Goal: Book appointment/travel/reservation

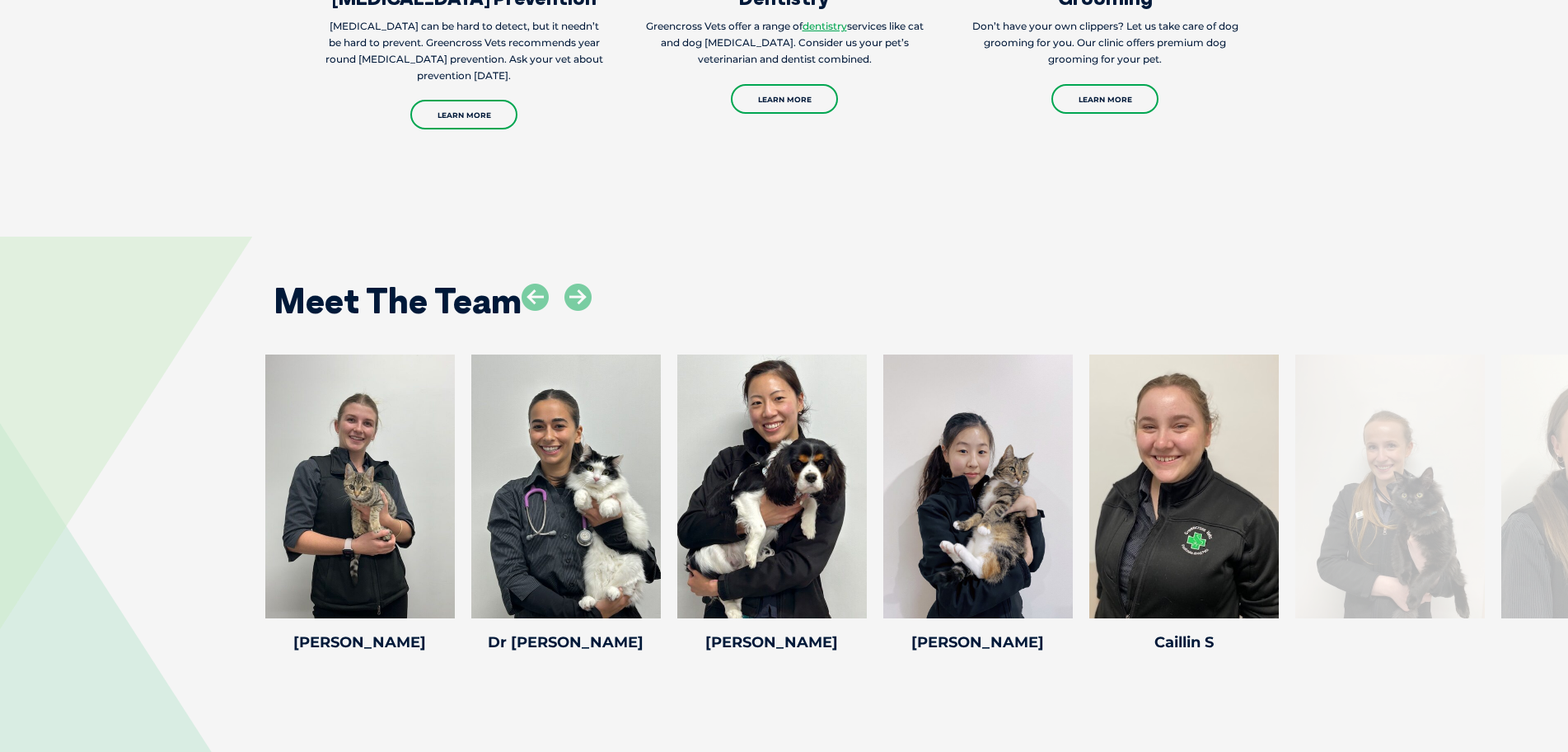
scroll to position [2061, 0]
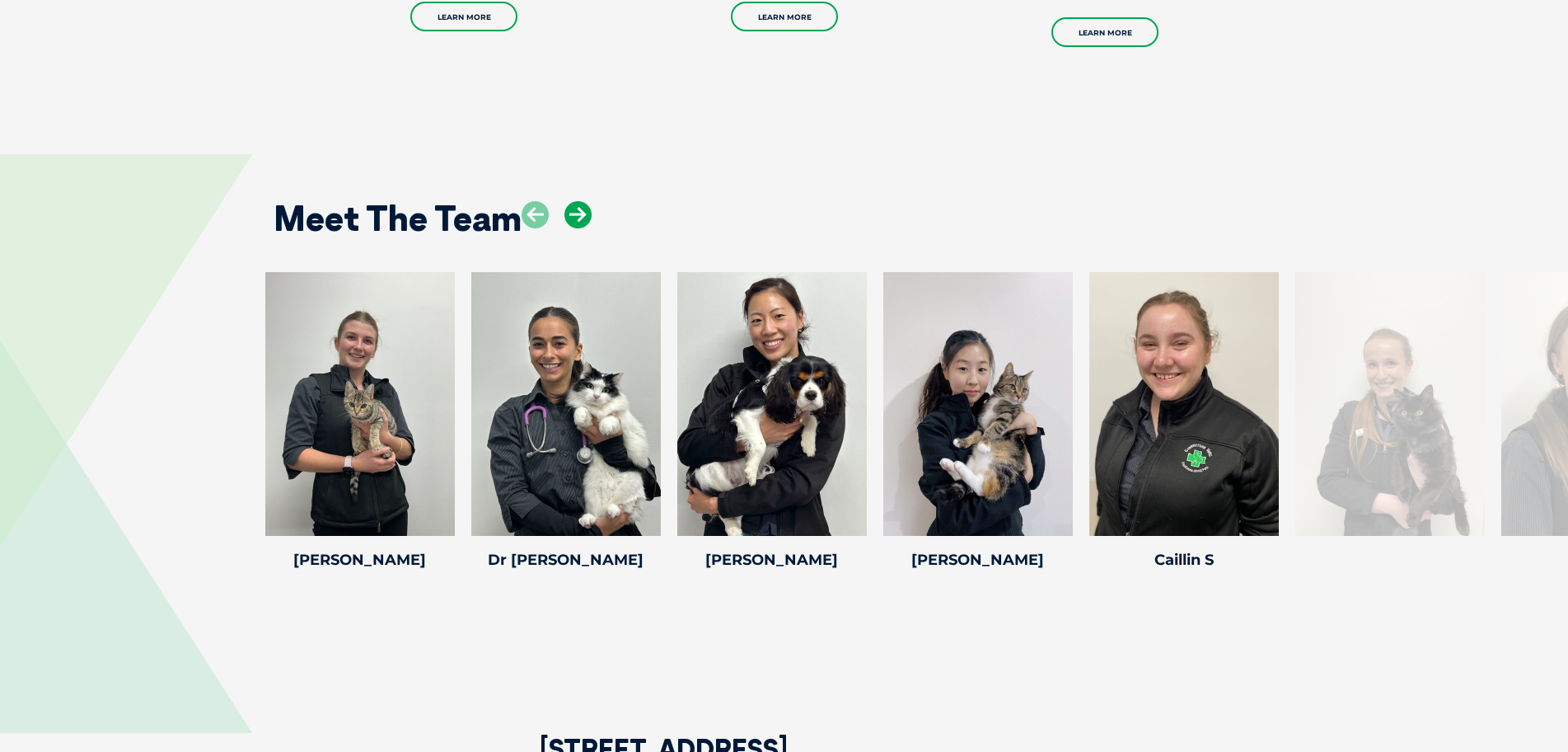
click at [591, 219] on icon at bounding box center [579, 214] width 27 height 27
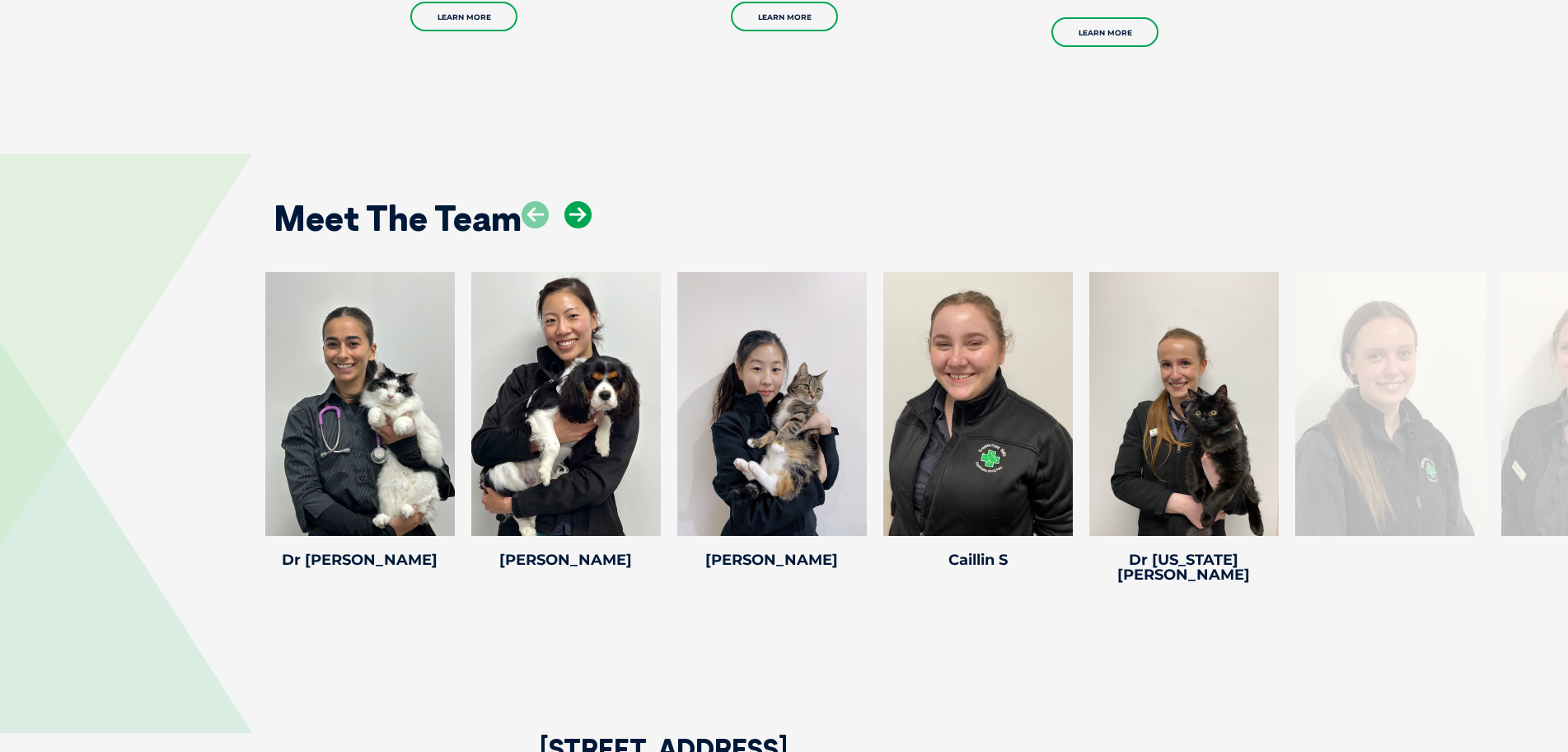
click at [591, 219] on icon at bounding box center [579, 214] width 27 height 27
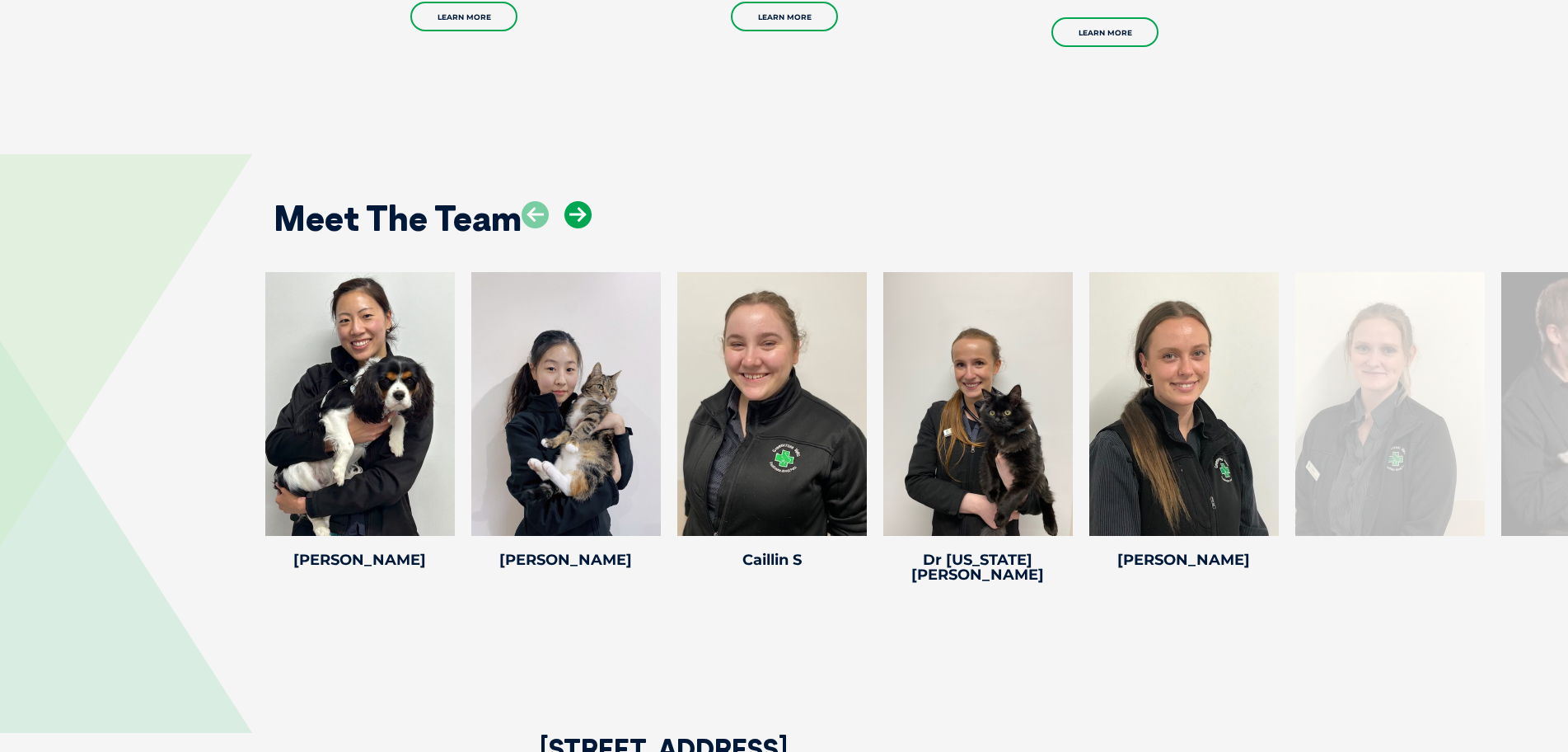
click at [591, 219] on icon at bounding box center [579, 214] width 27 height 27
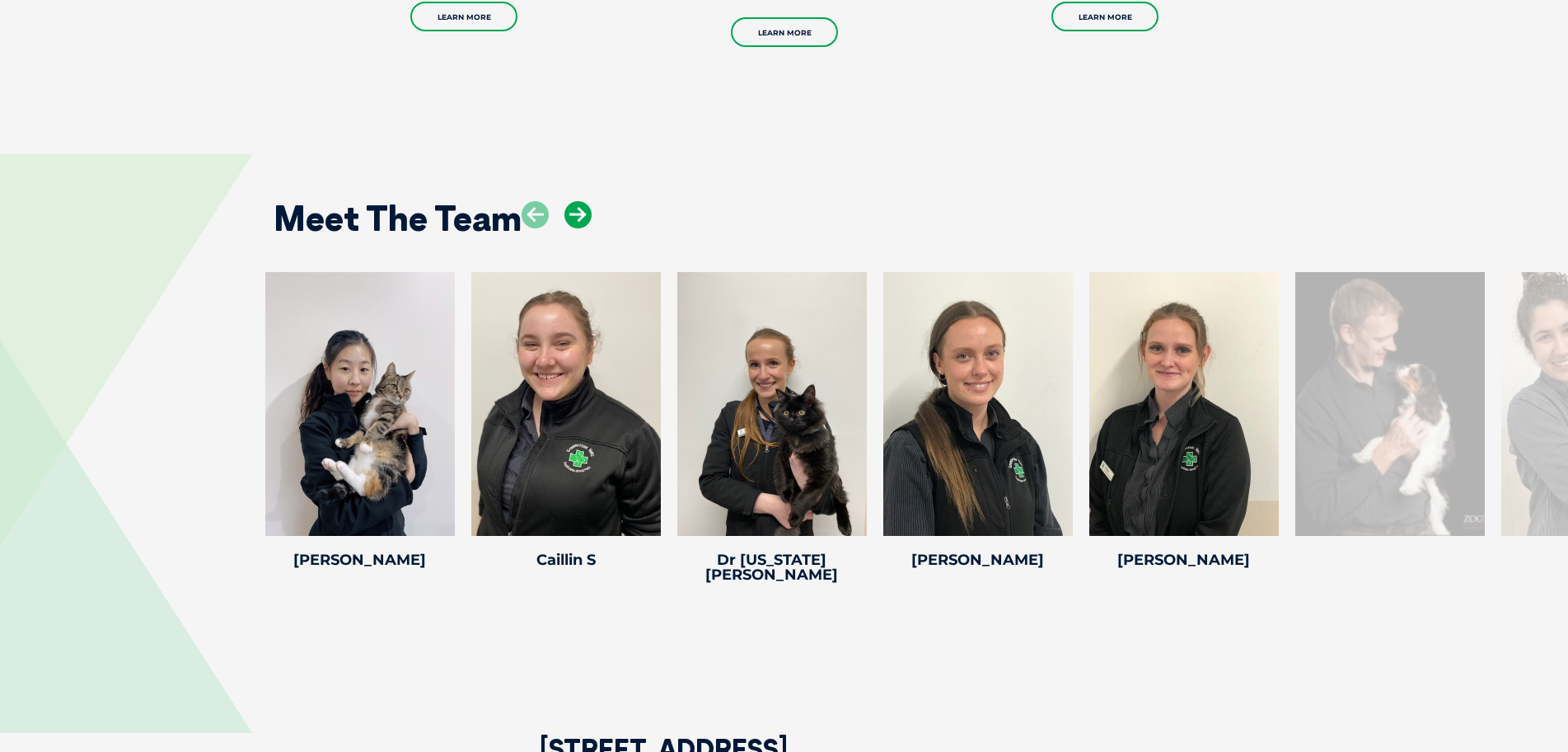
click at [591, 219] on icon at bounding box center [579, 214] width 27 height 27
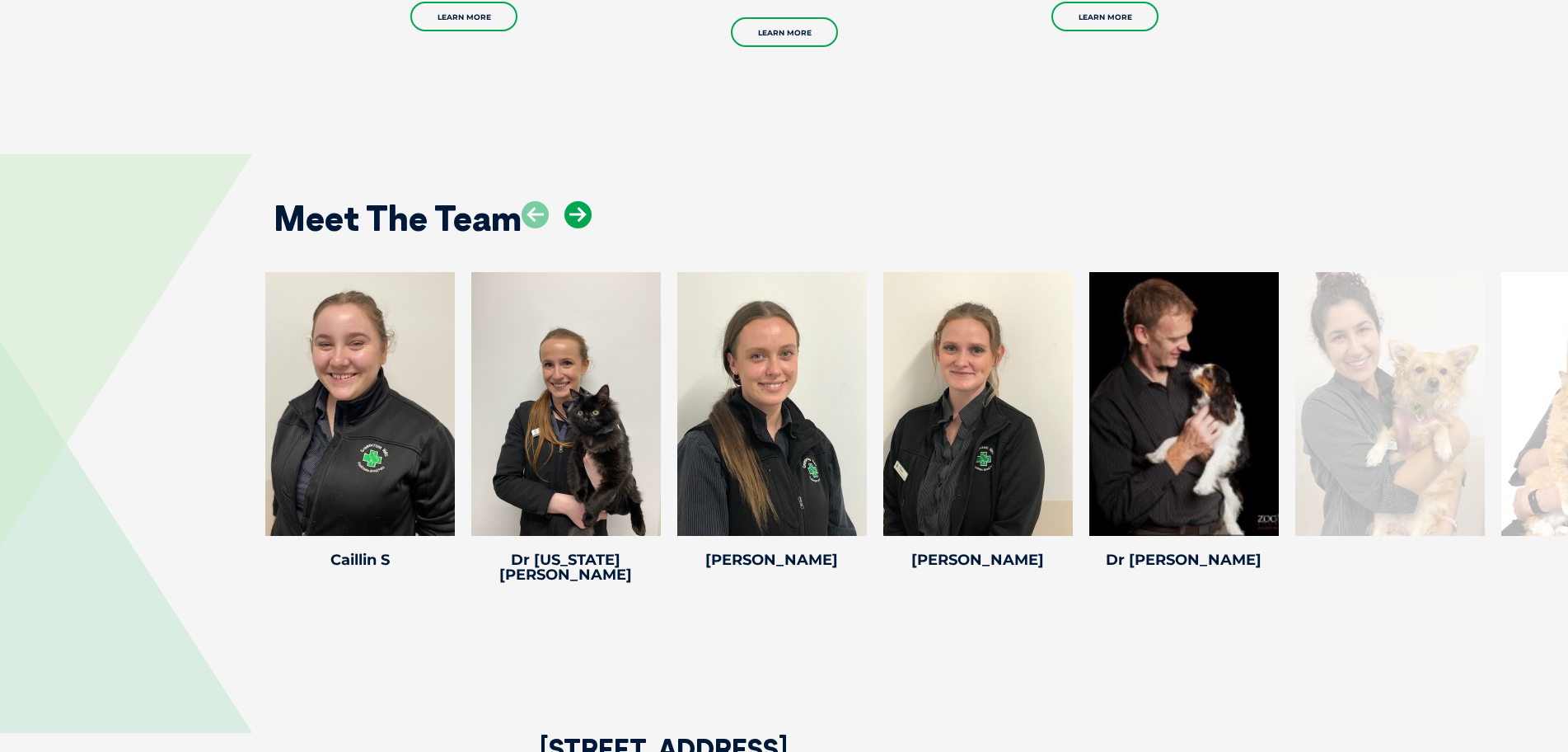
click at [591, 219] on icon at bounding box center [579, 214] width 27 height 27
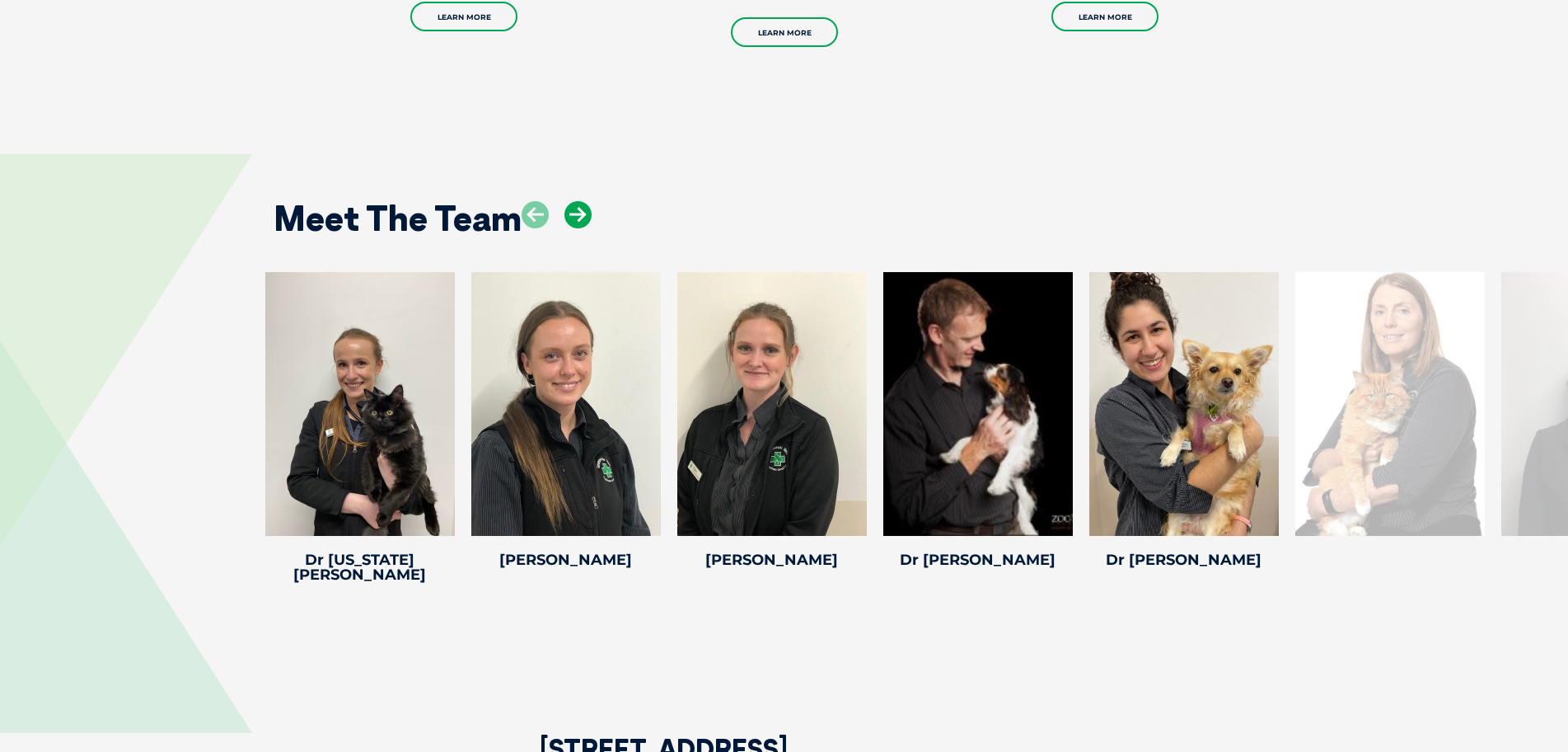
click at [591, 219] on icon at bounding box center [579, 214] width 27 height 27
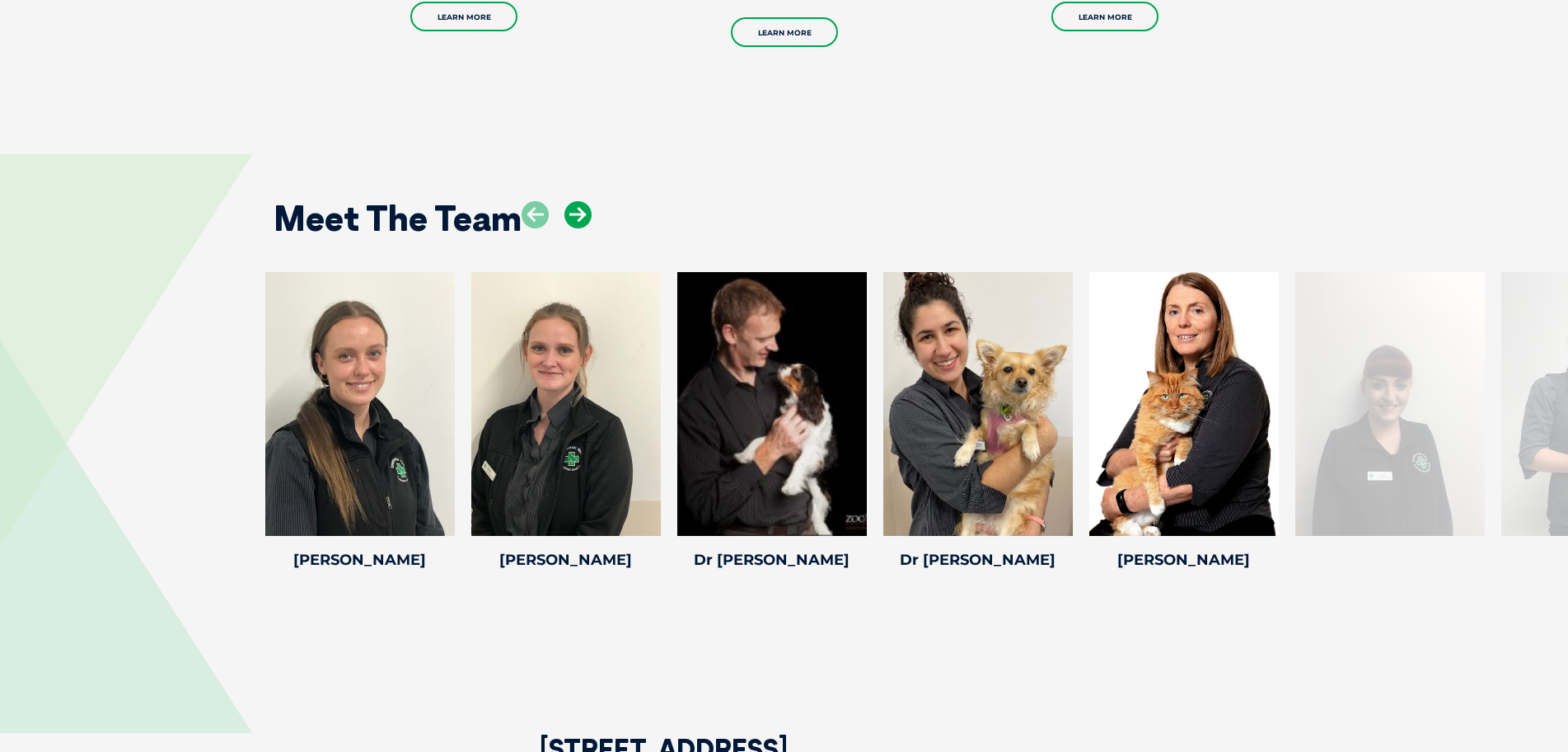
click at [591, 219] on icon at bounding box center [579, 214] width 27 height 27
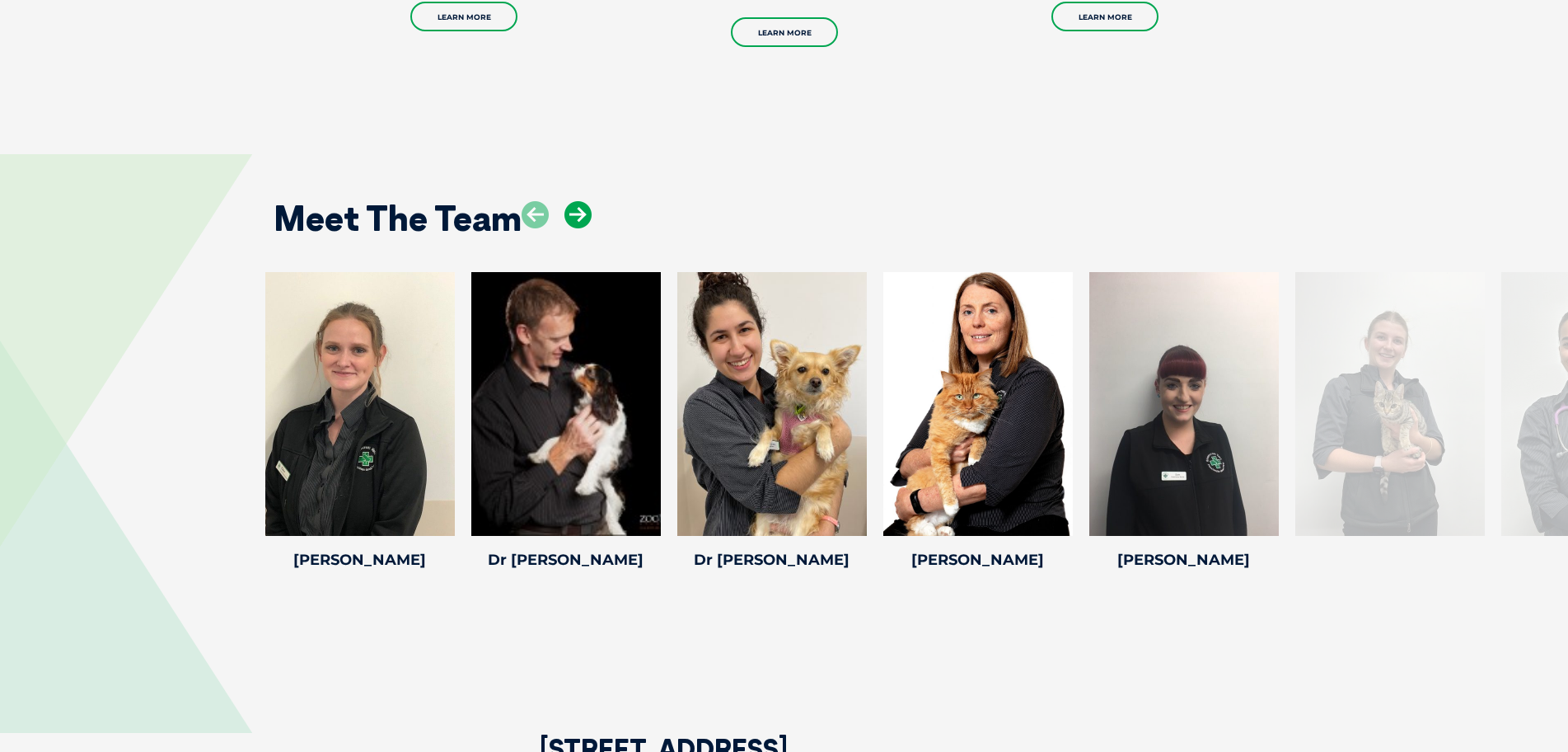
click at [591, 219] on icon at bounding box center [579, 214] width 27 height 27
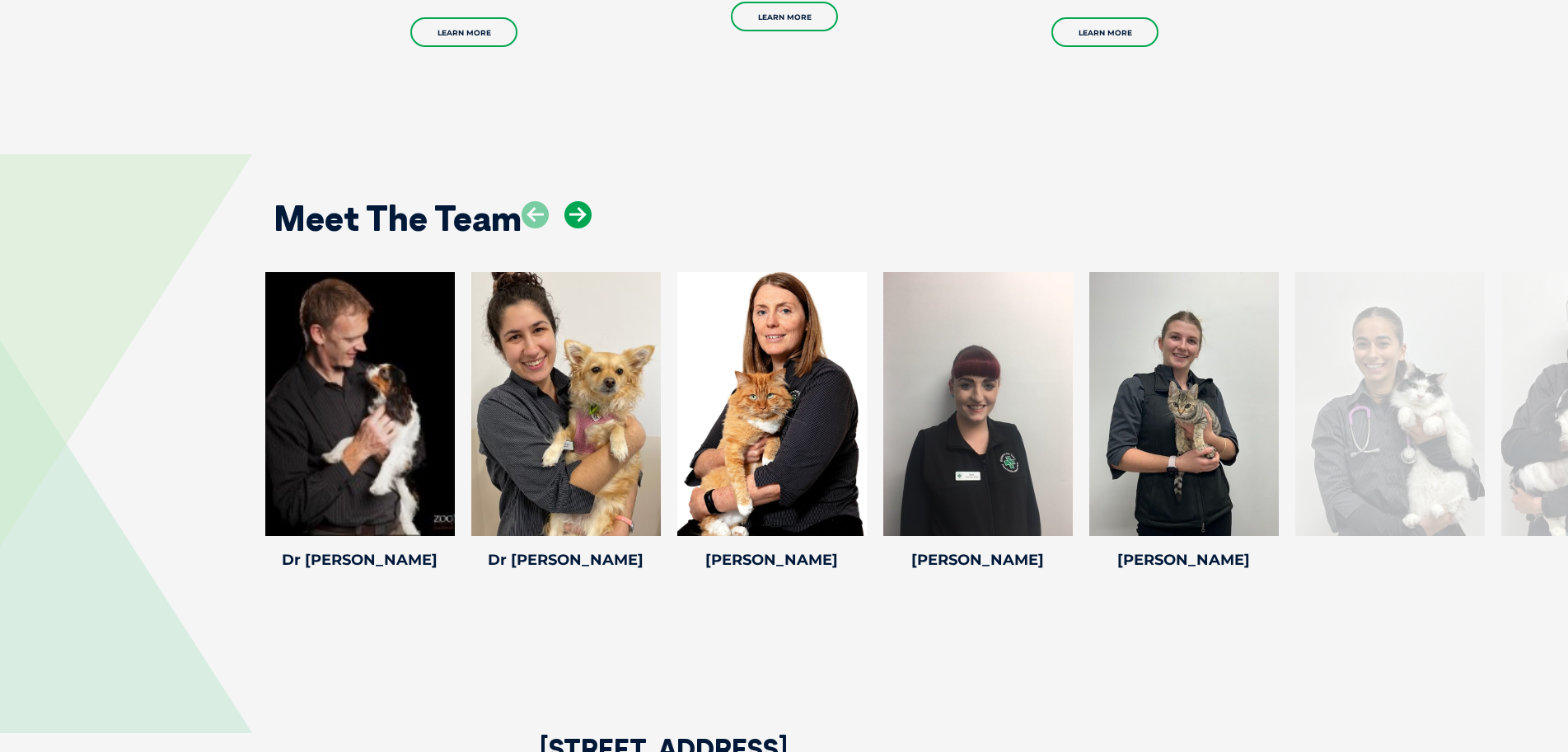
click at [591, 219] on icon at bounding box center [579, 214] width 27 height 27
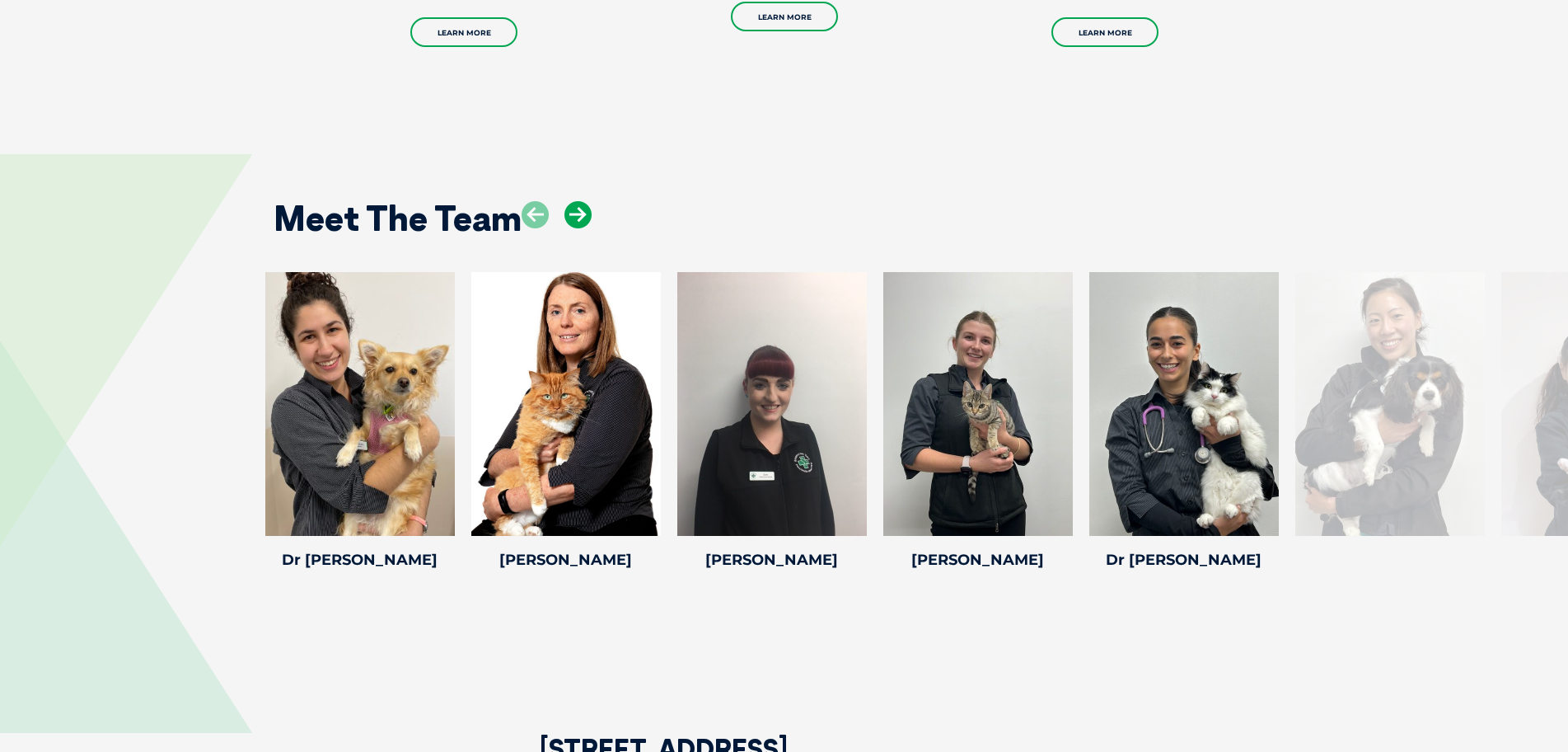
click at [591, 219] on icon at bounding box center [579, 214] width 27 height 27
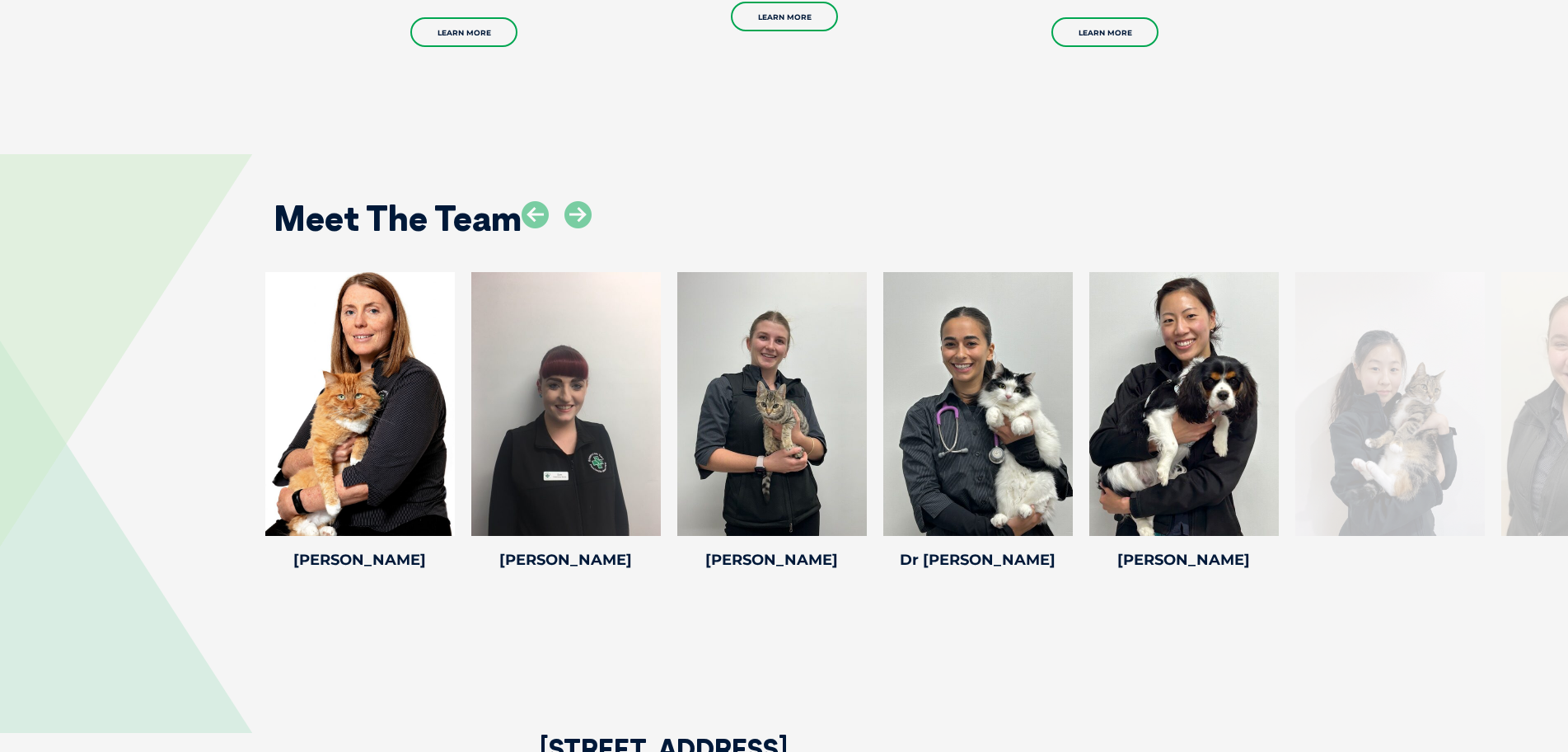
click at [592, 214] on div "Meet The Team" at bounding box center [784, 212] width 1055 height 84
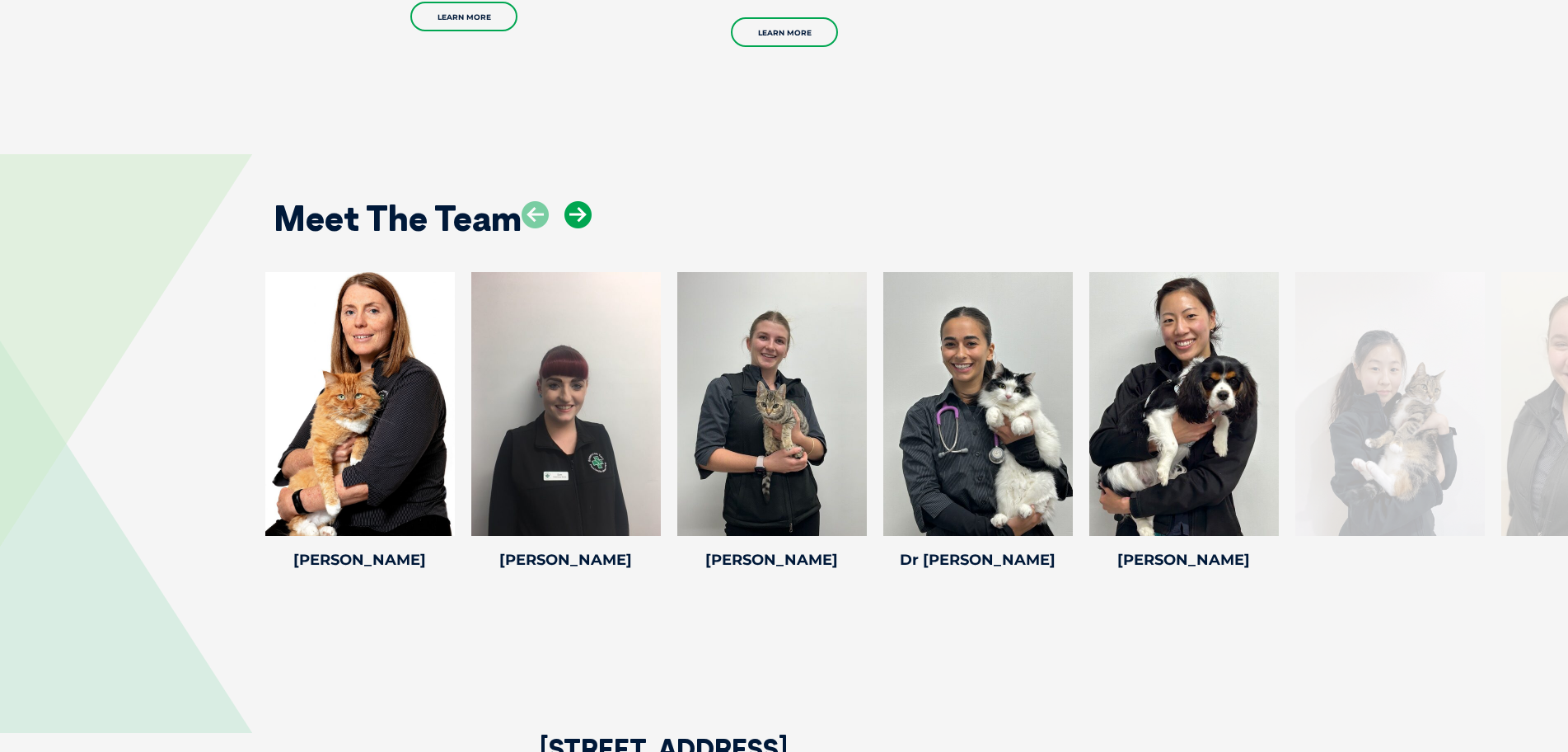
click at [585, 214] on icon at bounding box center [579, 214] width 27 height 27
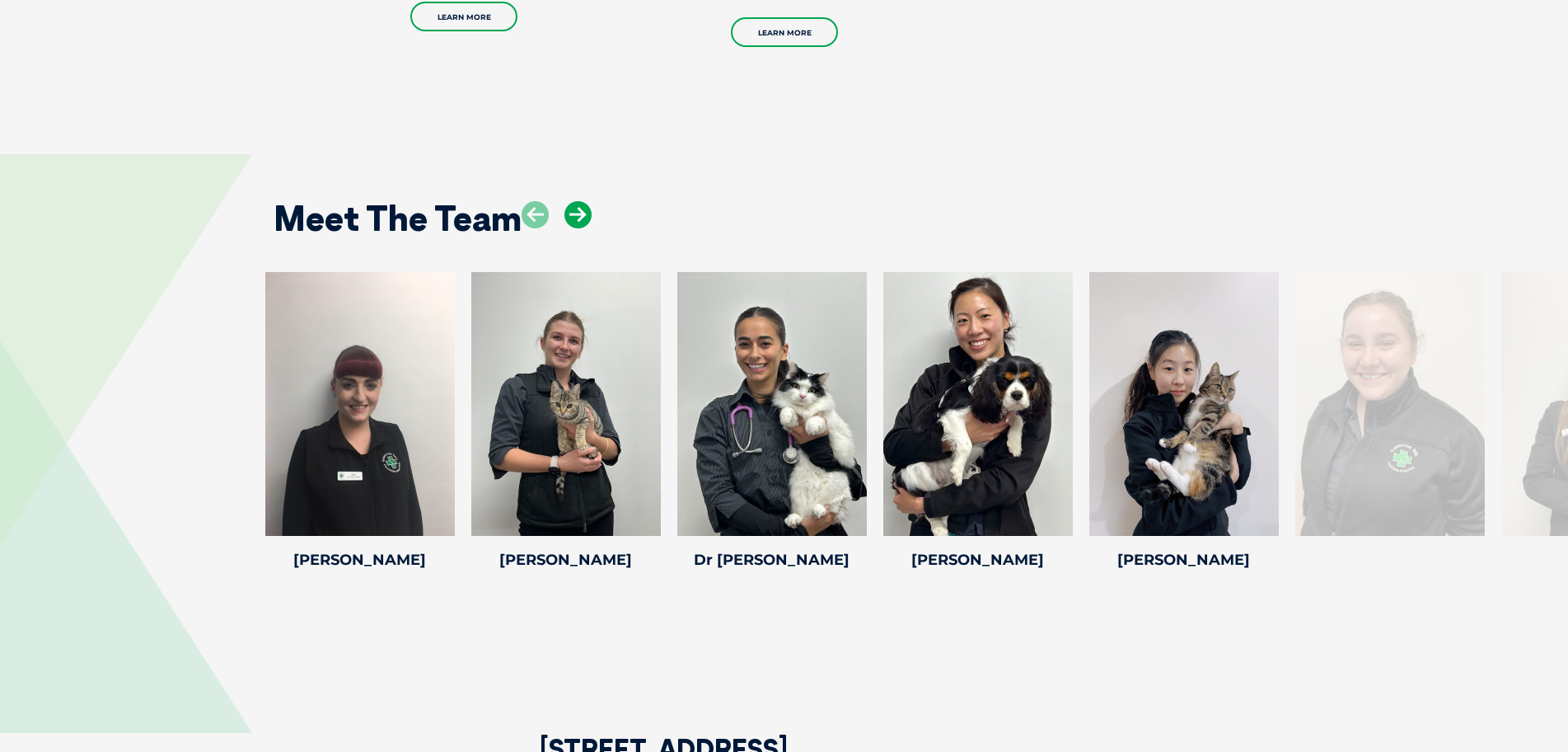
click at [585, 214] on icon at bounding box center [579, 214] width 27 height 27
